Goal: Task Accomplishment & Management: Complete application form

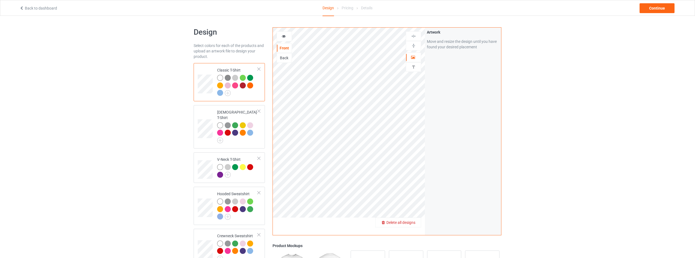
click at [417, 223] on div "Delete all designs" at bounding box center [398, 222] width 45 height 5
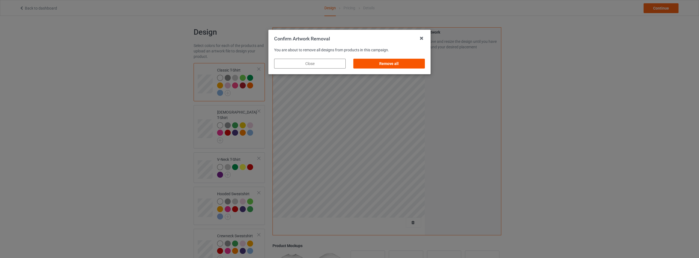
click at [393, 65] on div "Remove all" at bounding box center [390, 64] width 72 height 10
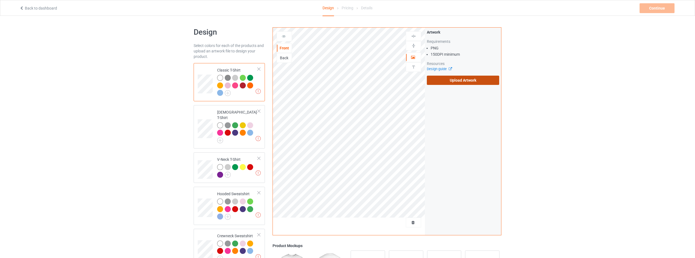
click at [469, 80] on label "Upload Artwork" at bounding box center [463, 80] width 72 height 9
click at [0, 0] on input "Upload Artwork" at bounding box center [0, 0] width 0 height 0
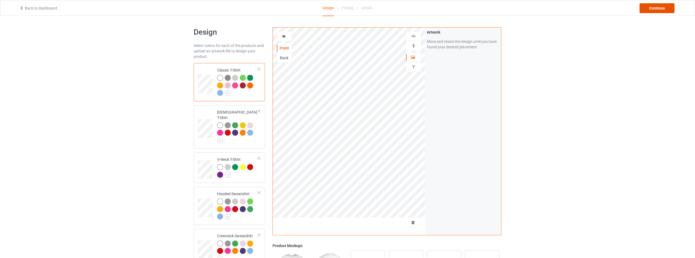
click at [651, 8] on div "Continue" at bounding box center [657, 8] width 35 height 10
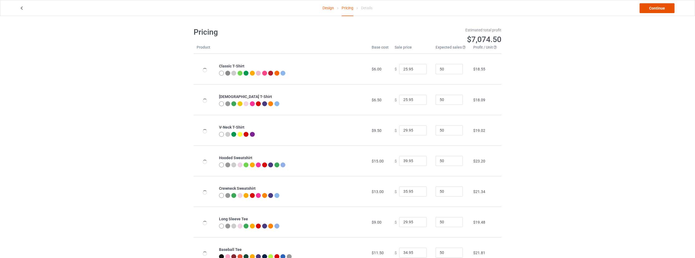
click at [656, 8] on link "Continue" at bounding box center [657, 8] width 35 height 10
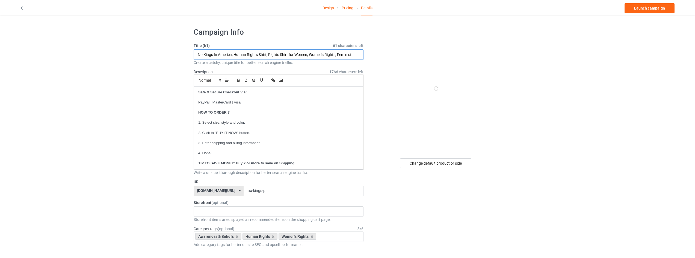
click at [225, 54] on input "No Kings In America, Human Rights Shirt, Rights Shirt for Women, Women's Rights…" at bounding box center [279, 54] width 170 height 10
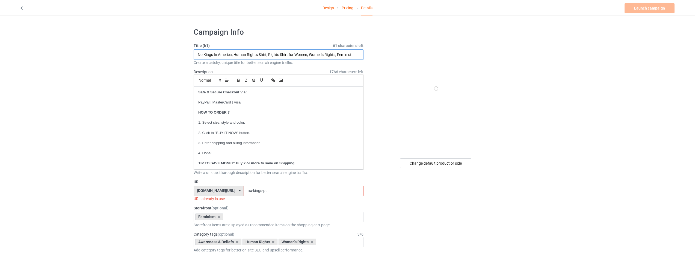
drag, startPoint x: 231, startPoint y: 55, endPoint x: 142, endPoint y: 54, distance: 89.1
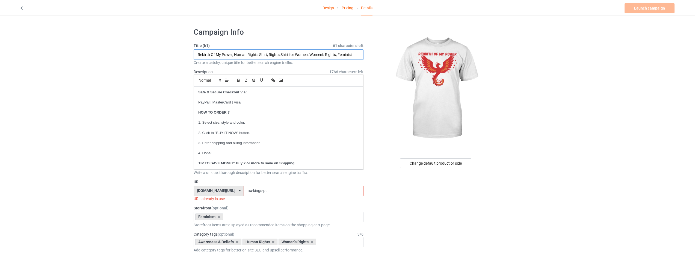
type input "Rebirth Of My Power, Human Rights Shirt, Rights Shirt for Women, Women's Rights…"
drag, startPoint x: 272, startPoint y: 192, endPoint x: 227, endPoint y: 192, distance: 45.6
click at [227, 192] on div "[DOMAIN_NAME][URL] [DOMAIN_NAME][URL] [DOMAIN_NAME][URL] [DOMAIN_NAME][URL] [DO…" at bounding box center [279, 191] width 170 height 10
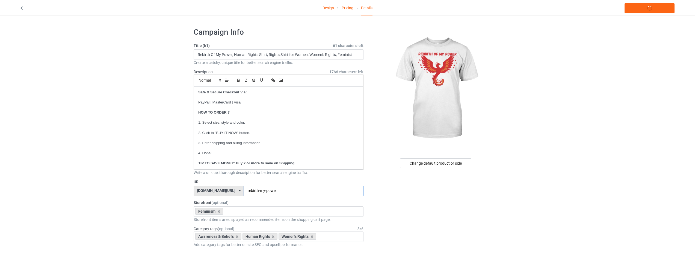
type input "rebirth-my-power"
click at [652, 1] on div "Design Pricing Details Launch campaign" at bounding box center [348, 7] width 664 height 15
click at [647, 7] on link "Launch campaign" at bounding box center [650, 8] width 50 height 10
